Goal: Book appointment/travel/reservation

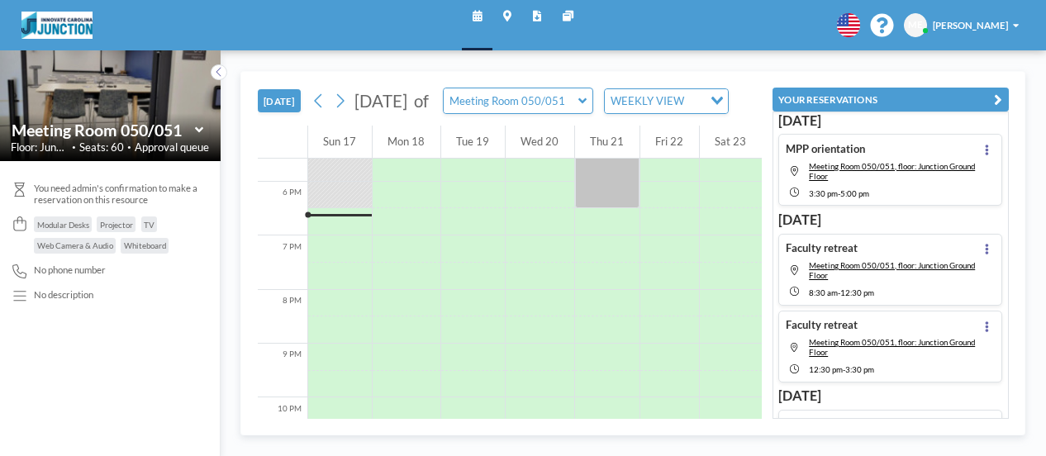
scroll to position [967, 0]
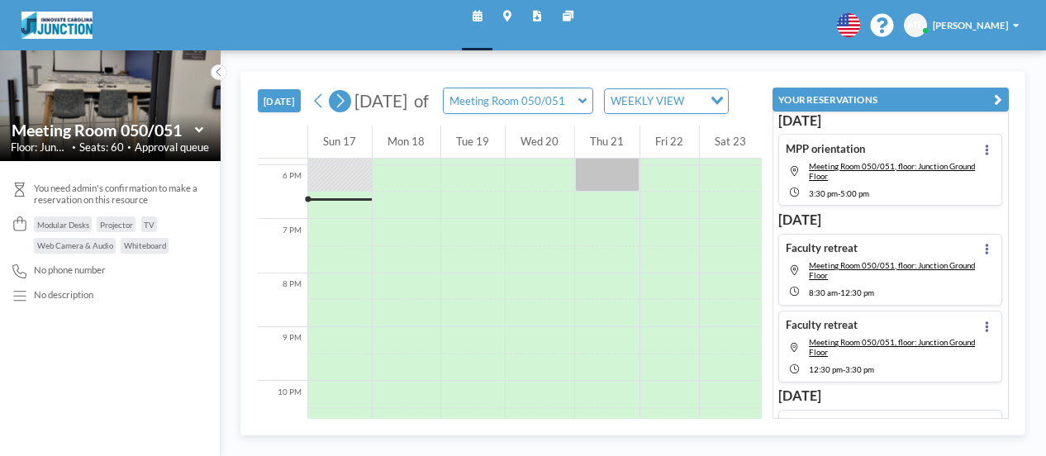
click at [334, 105] on icon at bounding box center [340, 101] width 12 height 21
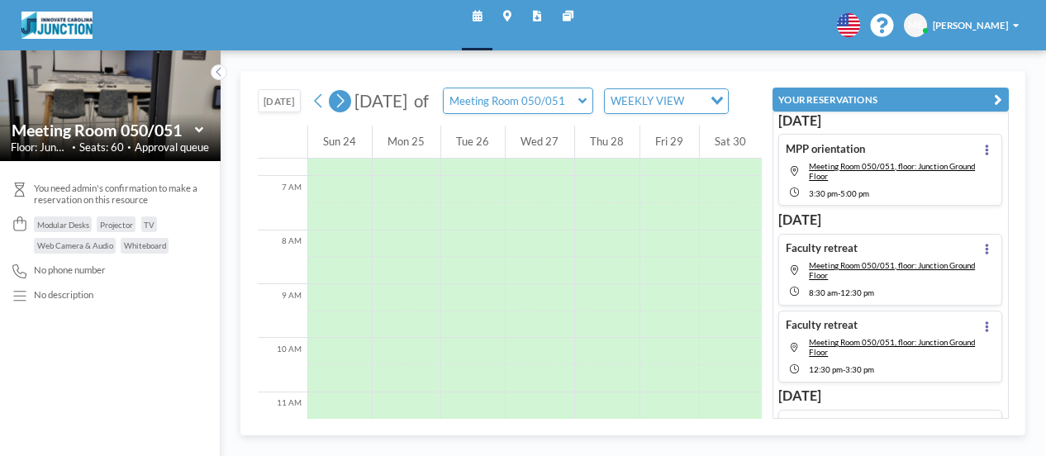
scroll to position [402, 0]
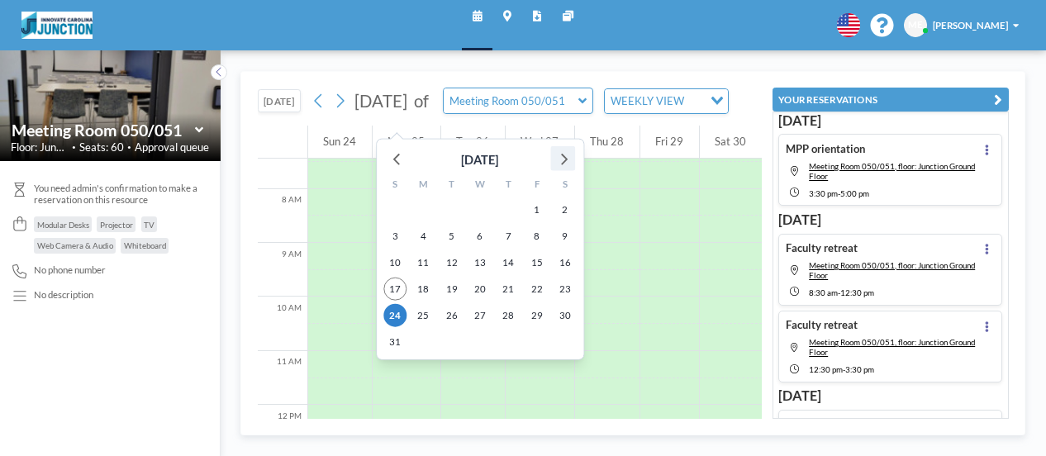
click at [559, 164] on icon at bounding box center [562, 157] width 21 height 21
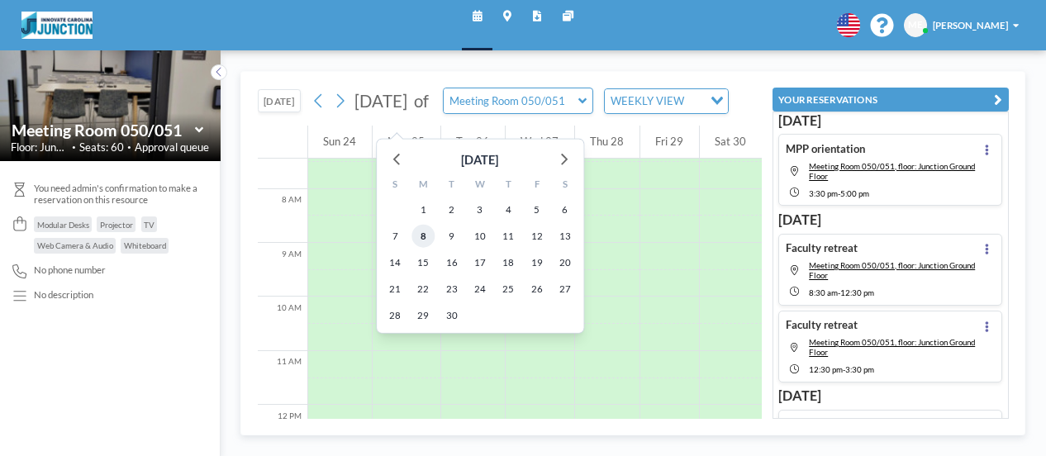
click at [420, 234] on span "8" at bounding box center [422, 235] width 23 height 23
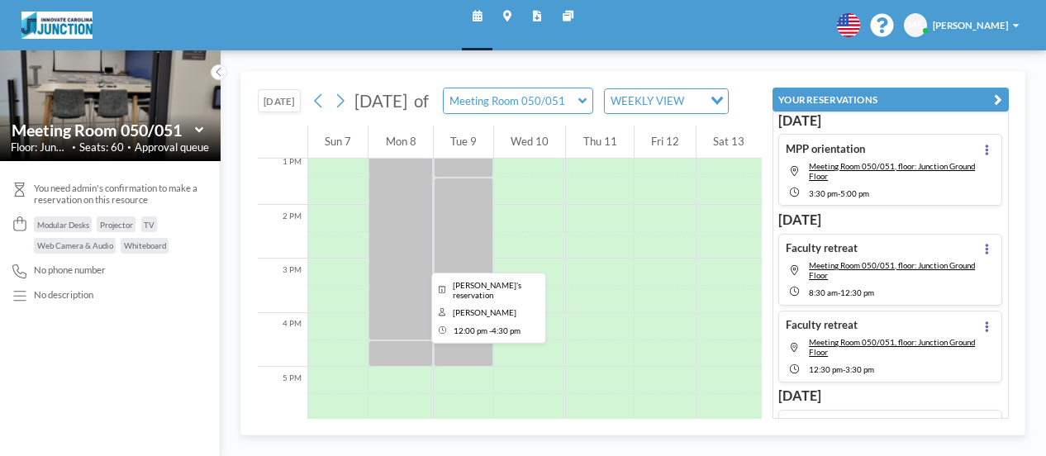
scroll to position [733, 0]
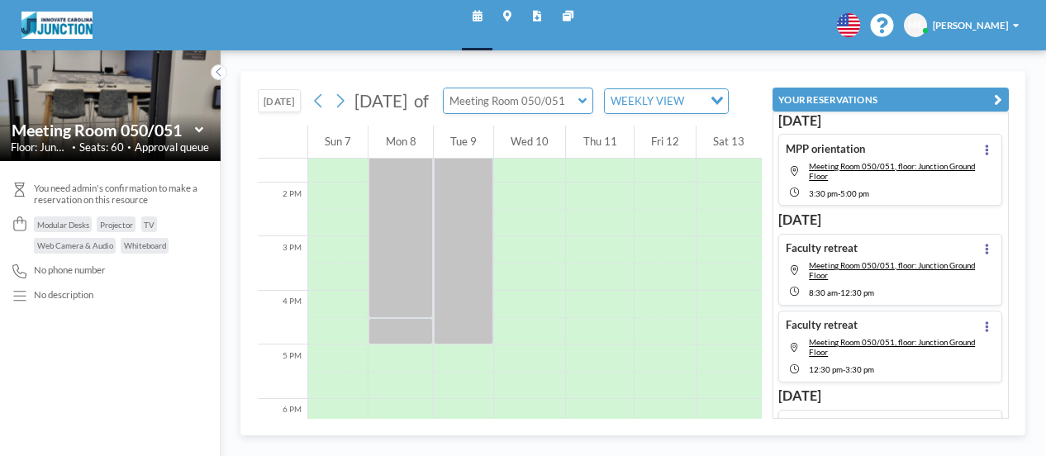
click at [578, 113] on input "text" at bounding box center [511, 100] width 135 height 25
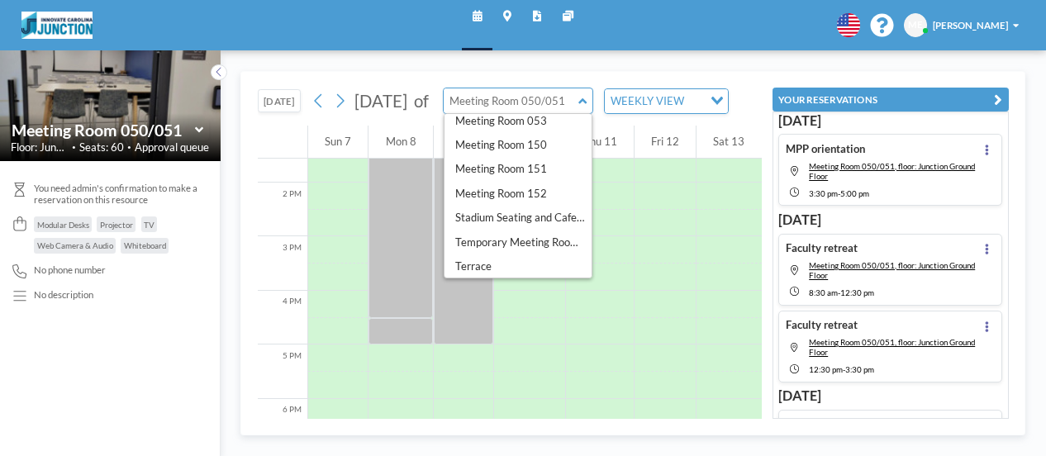
scroll to position [111, 0]
type input "Meeting Room 151"
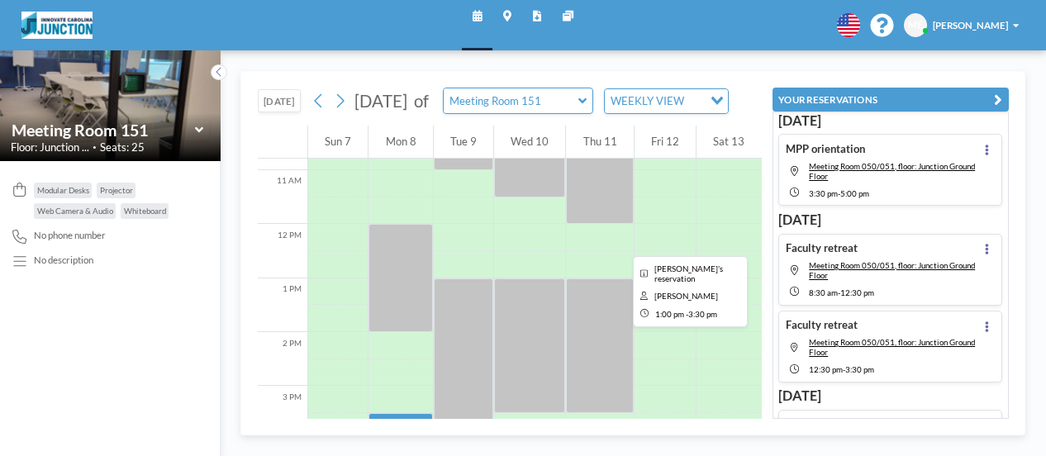
scroll to position [733, 0]
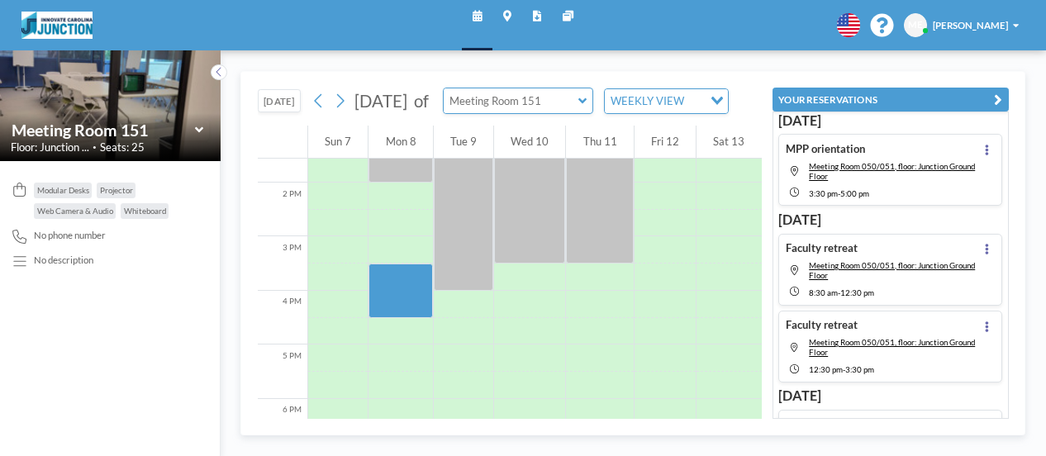
click at [578, 108] on input "text" at bounding box center [511, 100] width 135 height 25
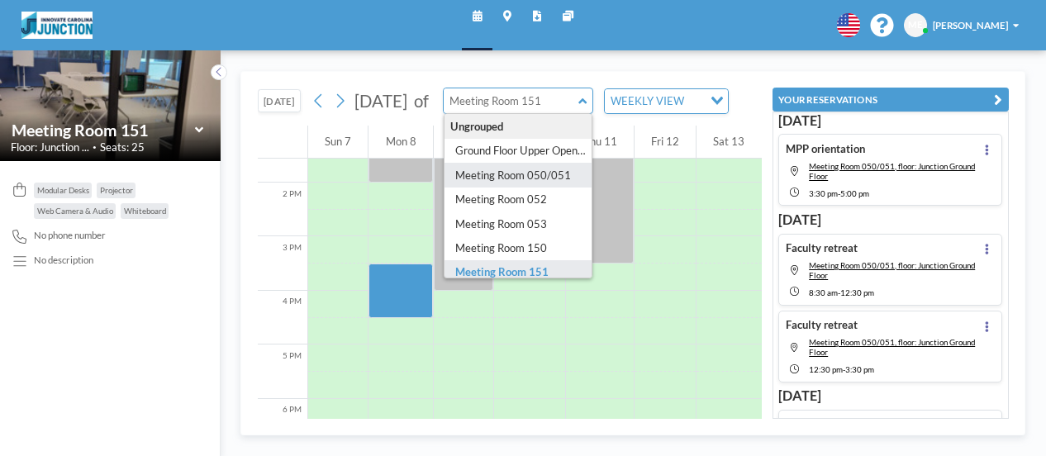
scroll to position [83, 0]
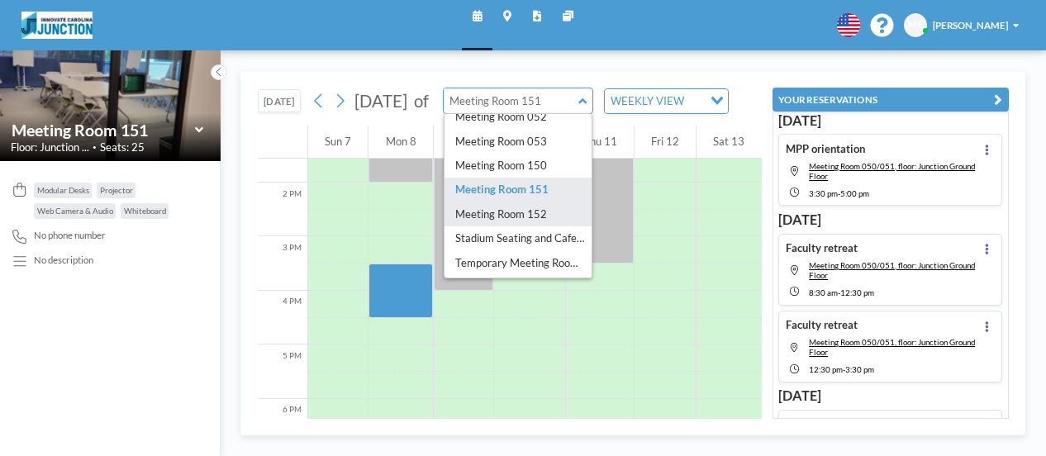
type input "Meeting Room 152"
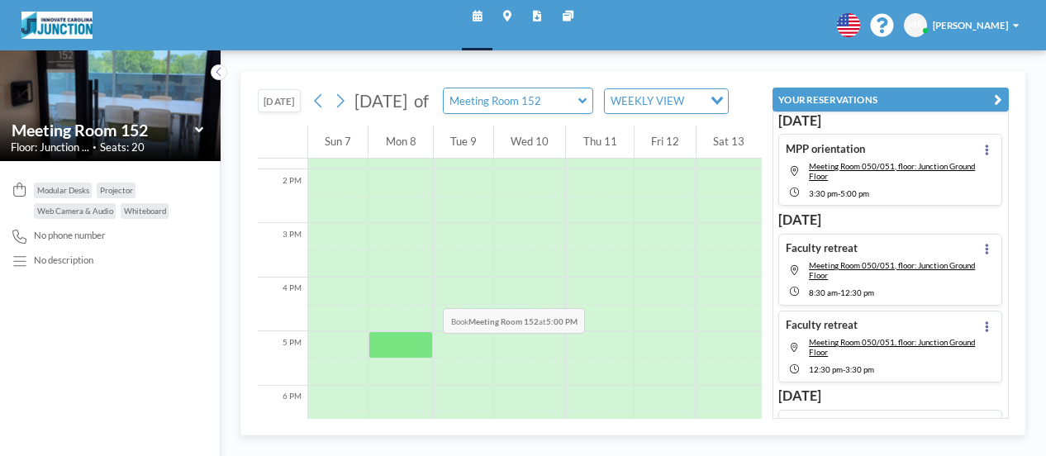
scroll to position [815, 0]
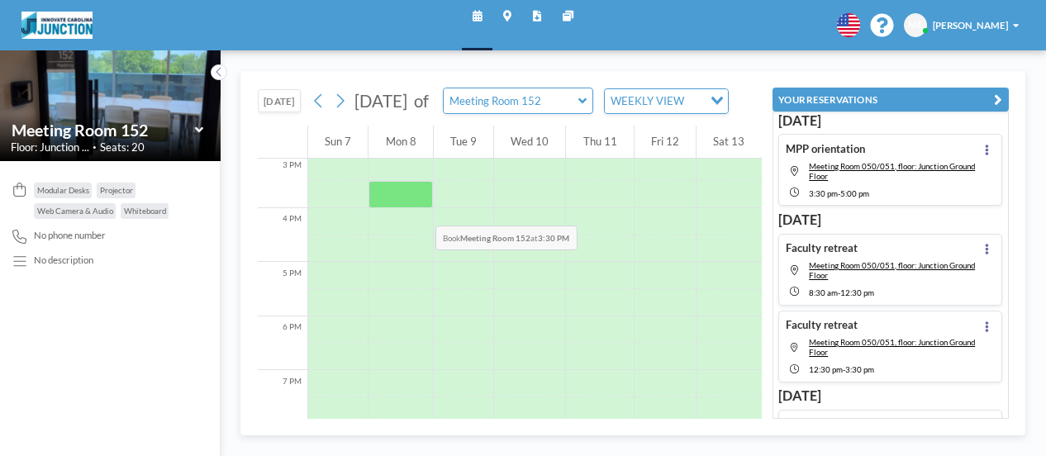
click at [415, 207] on div at bounding box center [400, 194] width 64 height 27
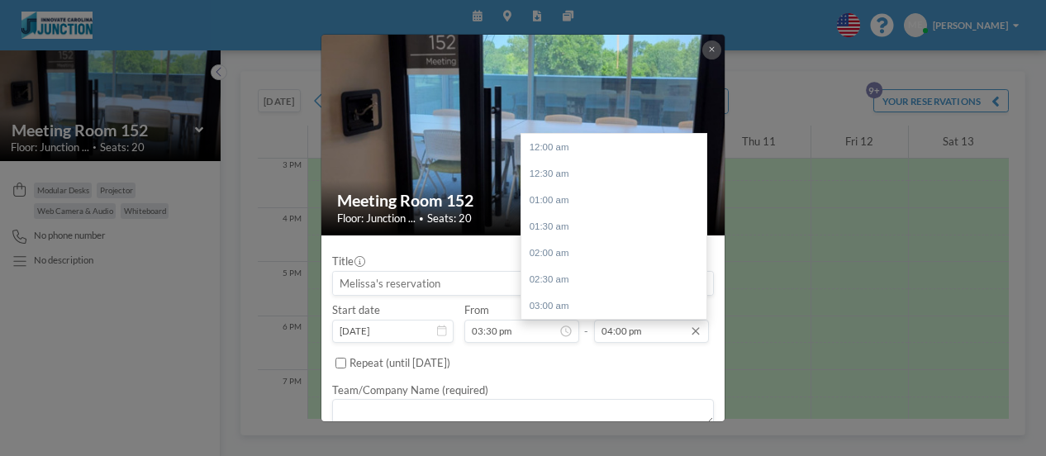
scroll to position [847, 0]
click at [576, 179] on div "04:30 pm" at bounding box center [617, 173] width 193 height 26
type input "04:30 pm"
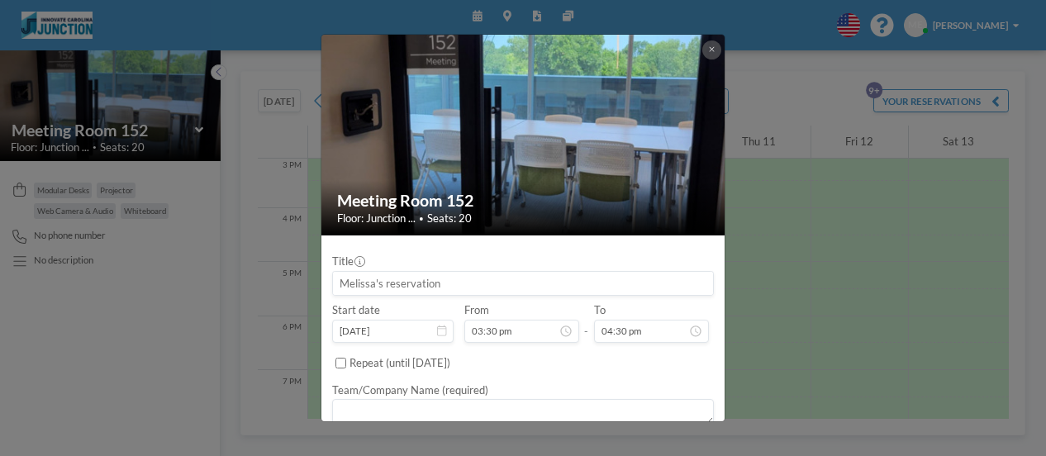
click at [383, 283] on input at bounding box center [523, 283] width 380 height 23
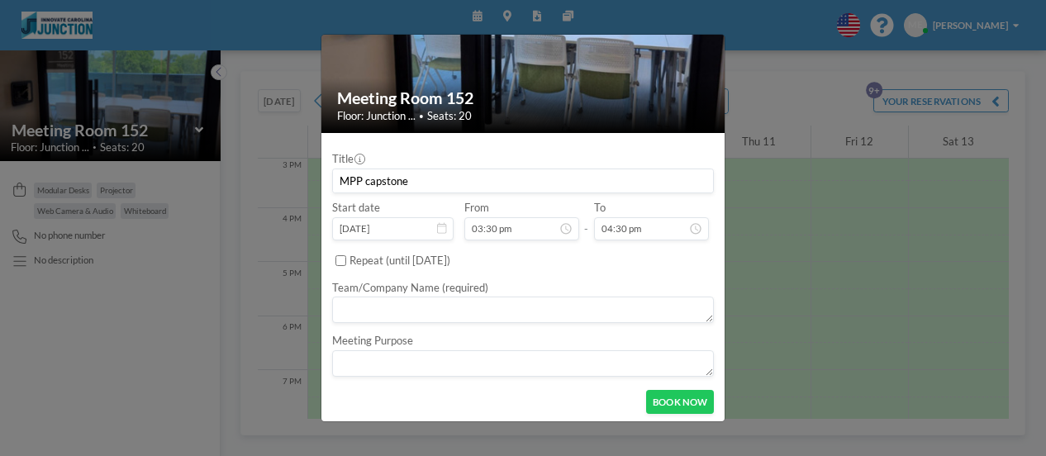
scroll to position [105, 0]
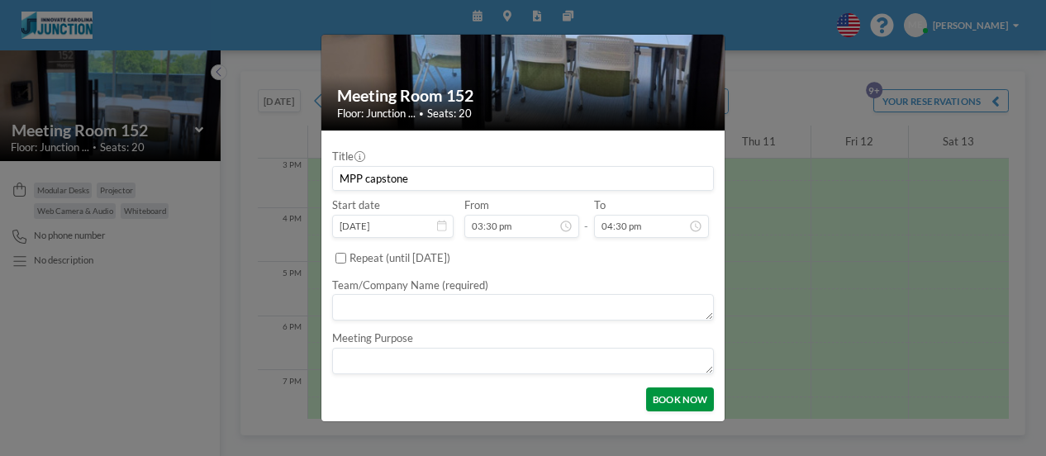
type input "MPP capstone"
click at [658, 392] on button "BOOK NOW" at bounding box center [680, 398] width 68 height 23
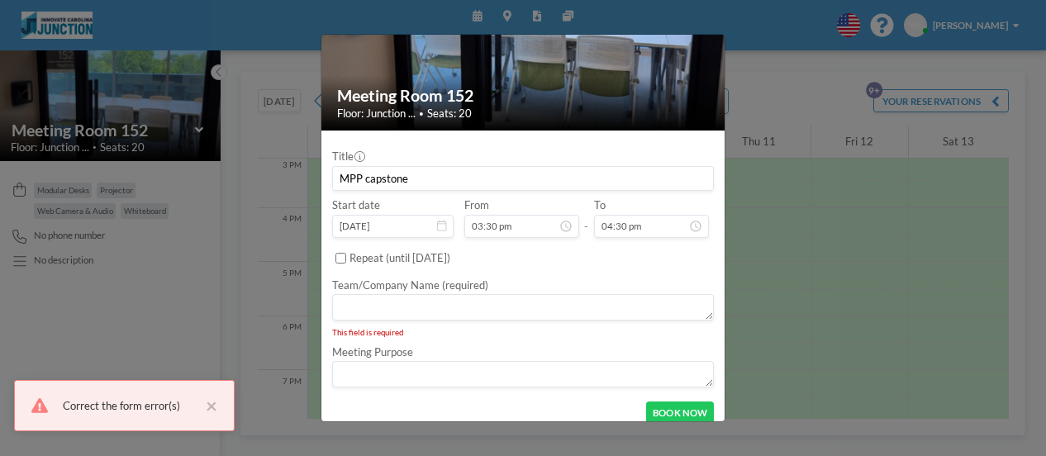
click at [432, 308] on textarea at bounding box center [523, 307] width 382 height 26
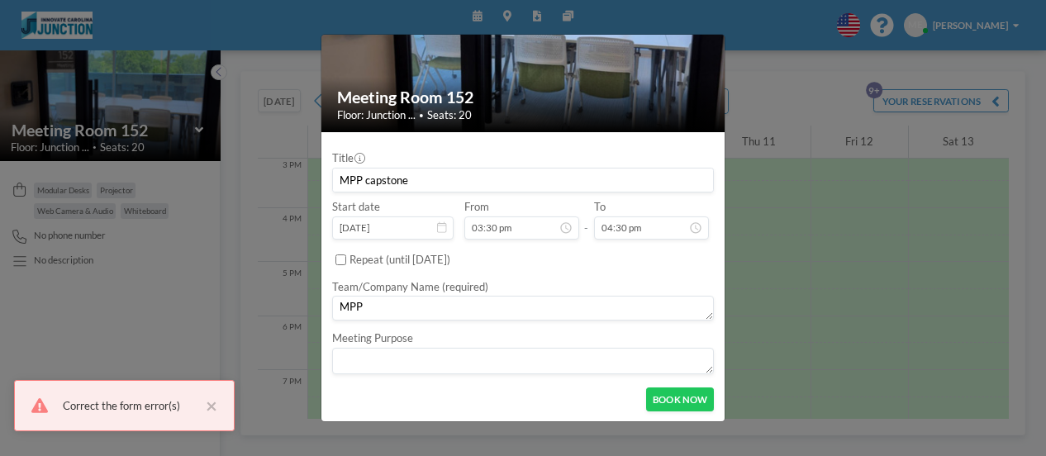
scroll to position [102, 0]
type textarea "MPP"
click at [687, 394] on button "BOOK NOW" at bounding box center [680, 398] width 68 height 23
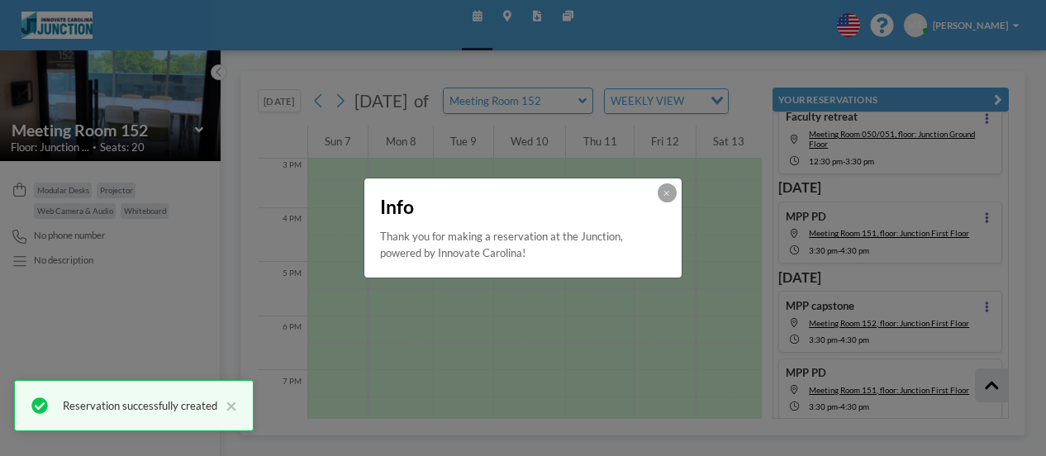
scroll to position [261, 0]
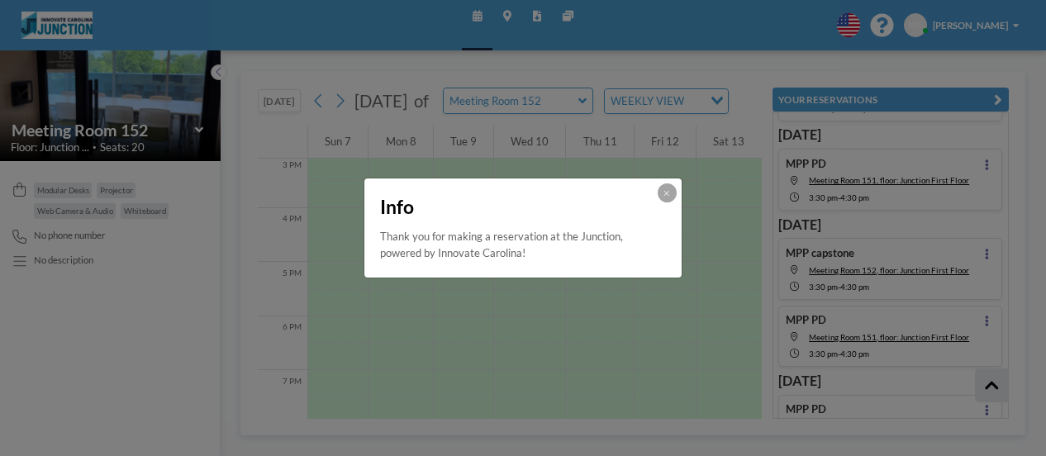
click at [665, 186] on button at bounding box center [667, 192] width 19 height 19
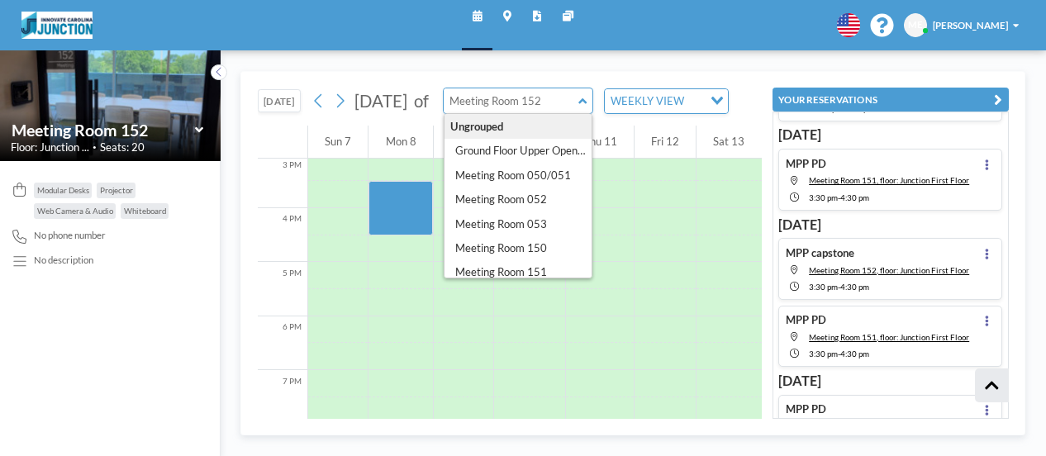
click at [578, 113] on input "text" at bounding box center [511, 100] width 135 height 25
type input "Meeting Room 050/051"
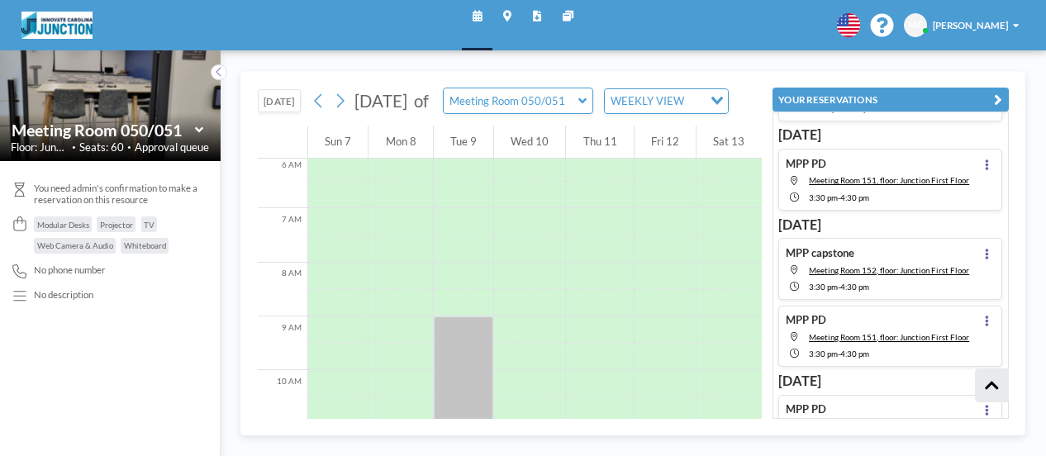
scroll to position [402, 0]
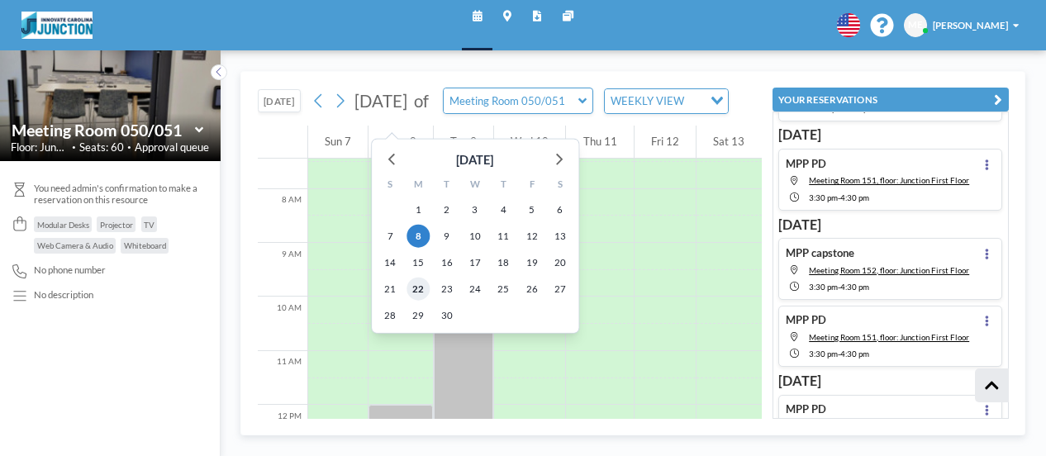
click at [416, 289] on span "22" at bounding box center [417, 288] width 23 height 23
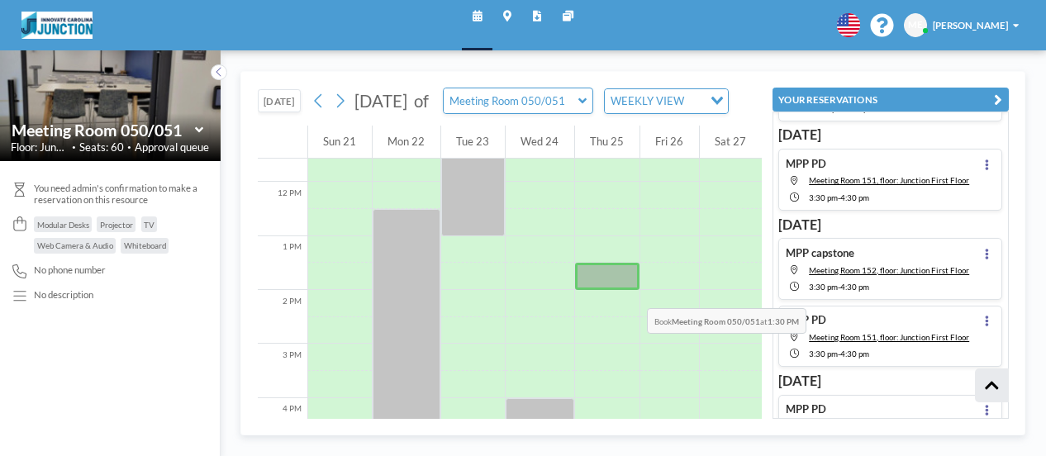
scroll to position [650, 0]
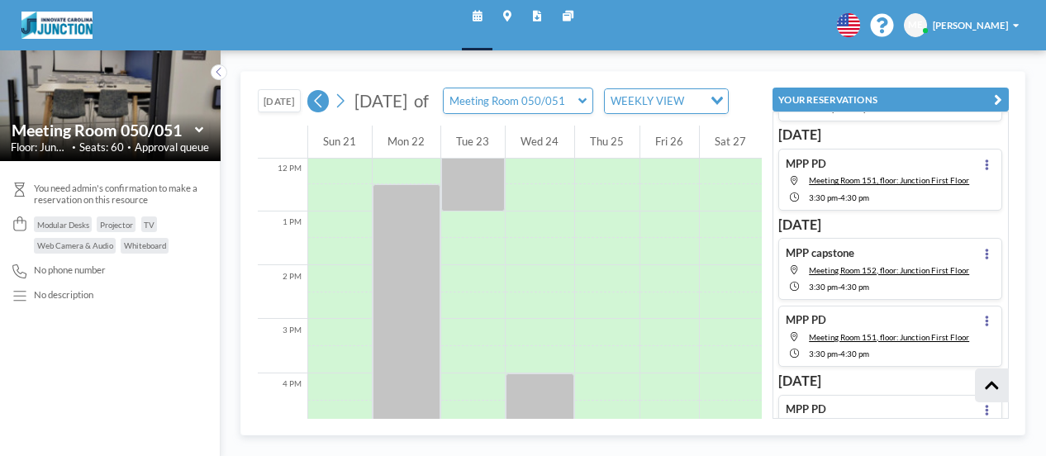
click at [321, 112] on icon at bounding box center [318, 101] width 12 height 21
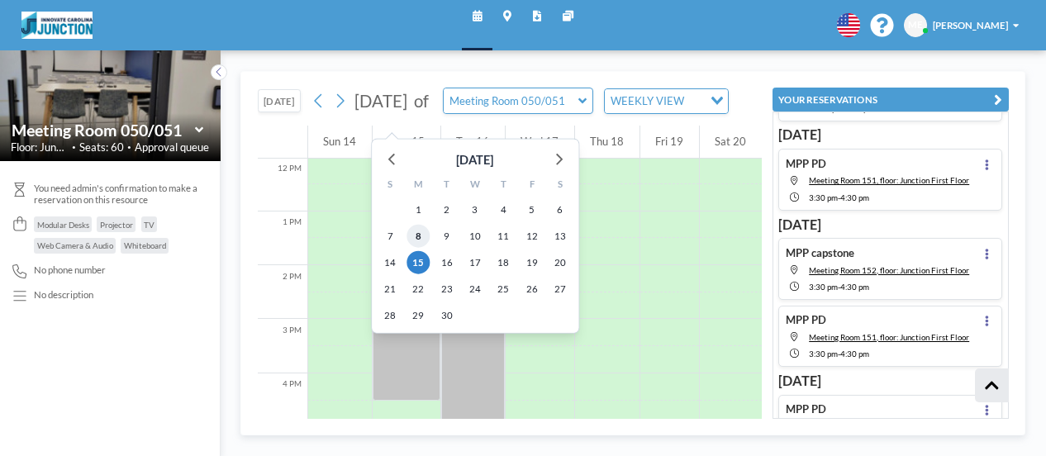
click at [421, 235] on span "8" at bounding box center [417, 235] width 23 height 23
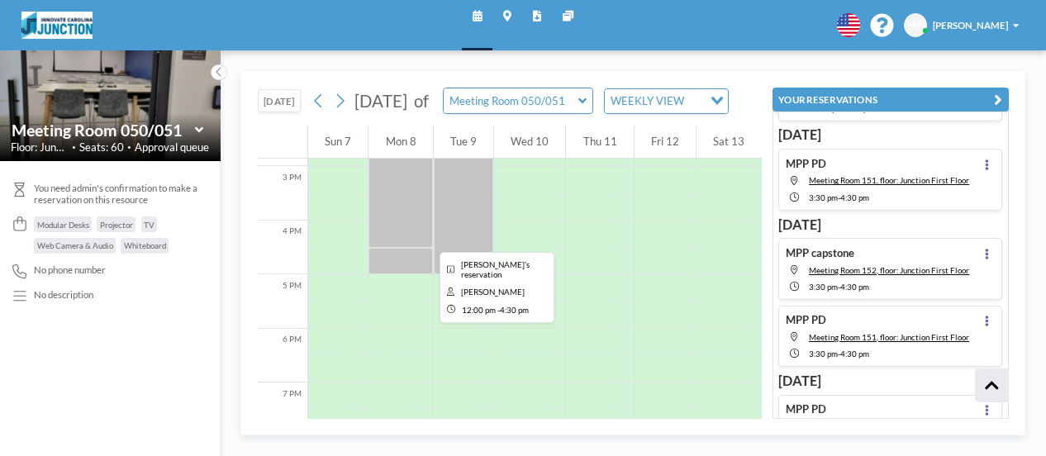
scroll to position [815, 0]
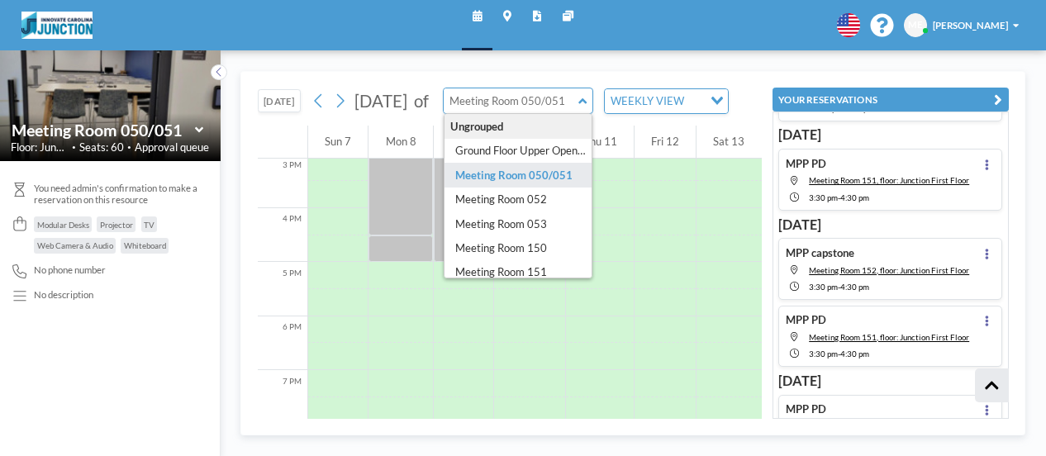
click at [578, 113] on input "text" at bounding box center [511, 100] width 135 height 25
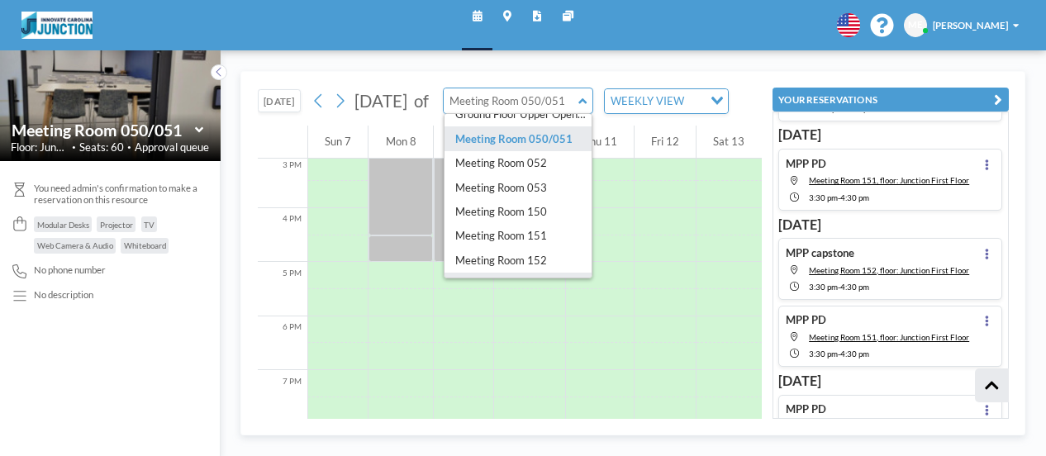
scroll to position [83, 0]
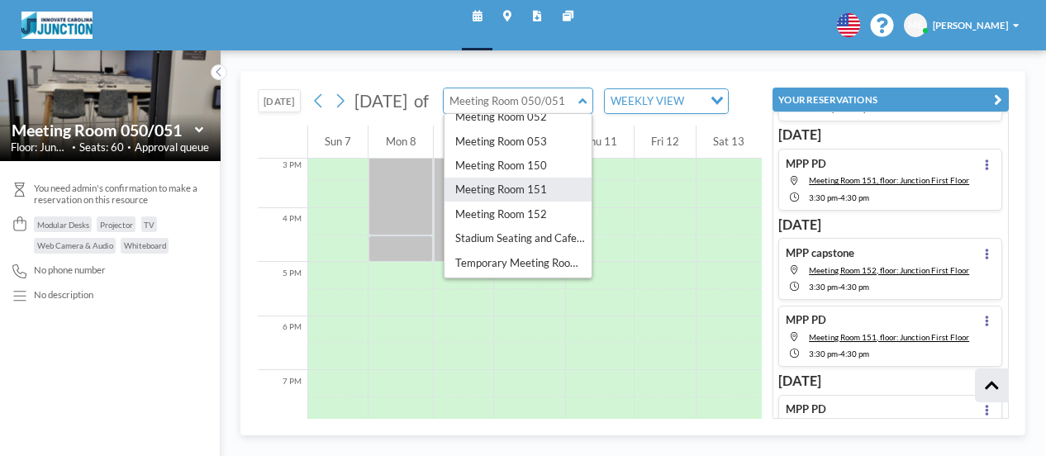
type input "Meeting Room 151"
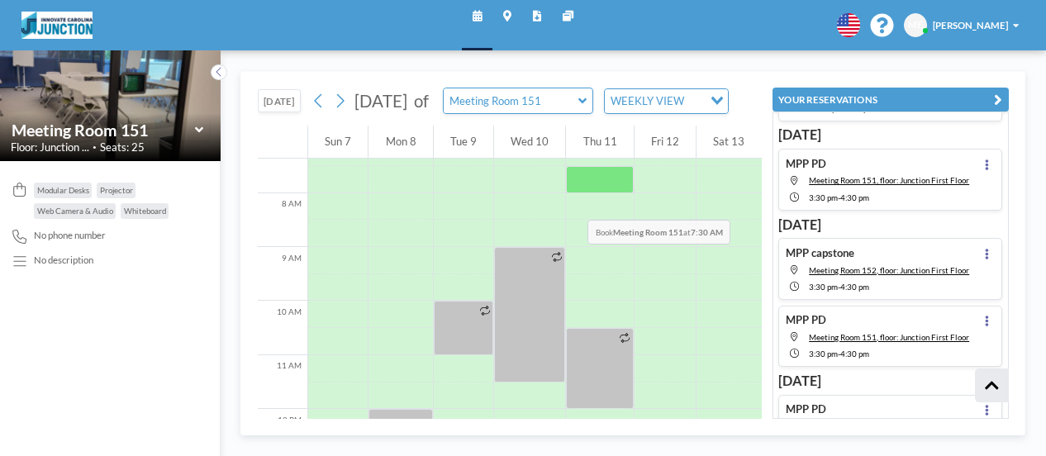
scroll to position [402, 0]
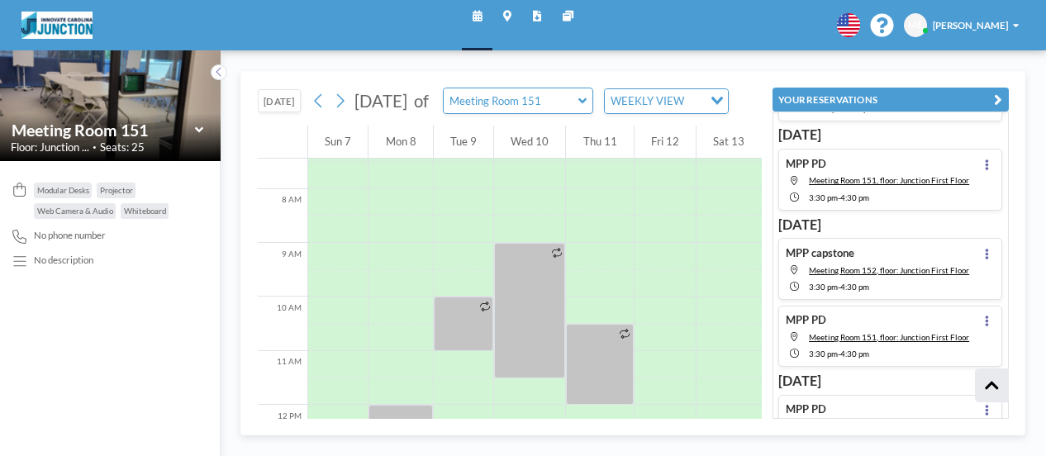
click at [637, 112] on div "[DATE] of Meeting Room 151 WEEKLY VIEW Loading..." at bounding box center [517, 101] width 421 height 26
click at [578, 108] on input "text" at bounding box center [511, 100] width 135 height 25
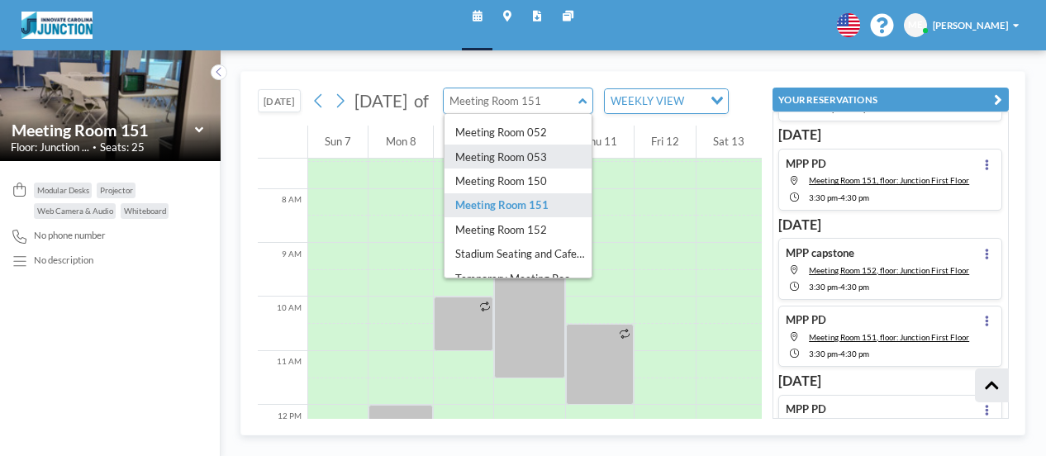
scroll to position [83, 0]
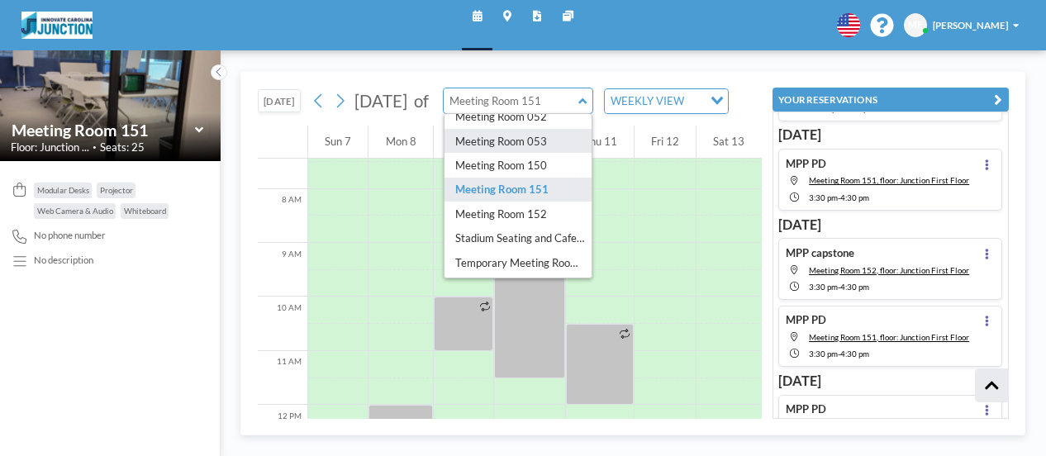
type input "Meeting Room 053"
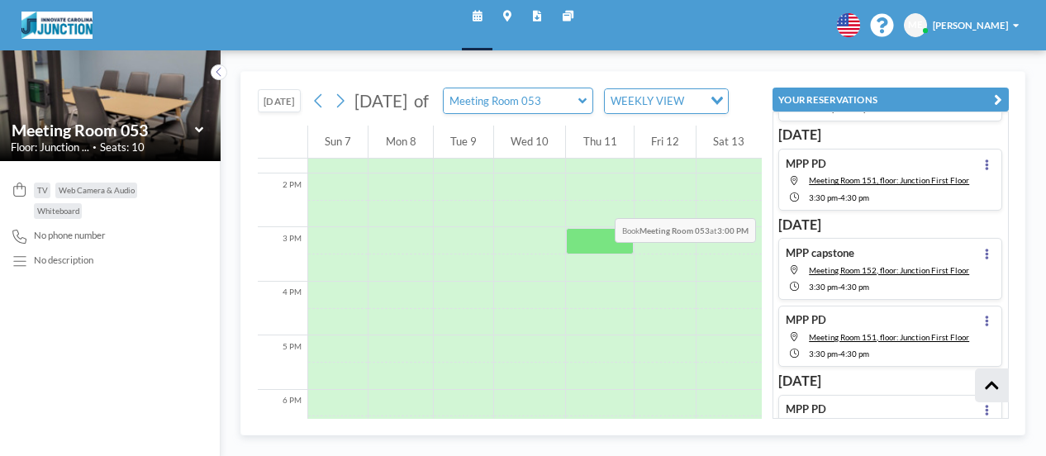
scroll to position [815, 0]
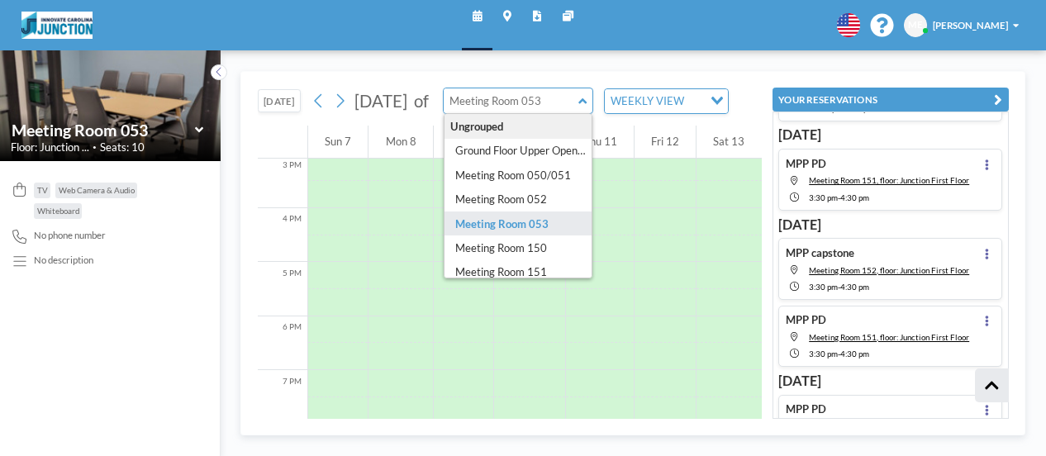
click at [578, 104] on input "text" at bounding box center [511, 100] width 135 height 25
type input "Meeting Room 052"
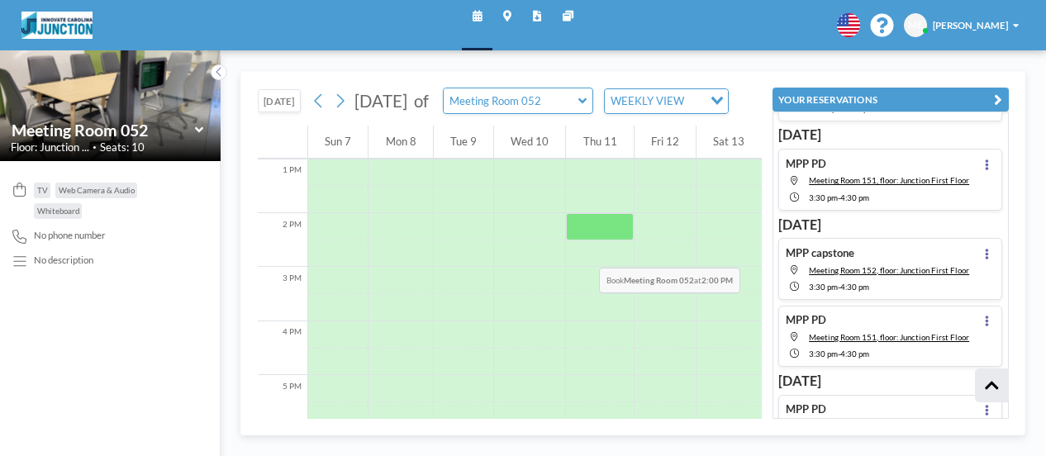
scroll to position [733, 0]
